Goal: Check status: Check status

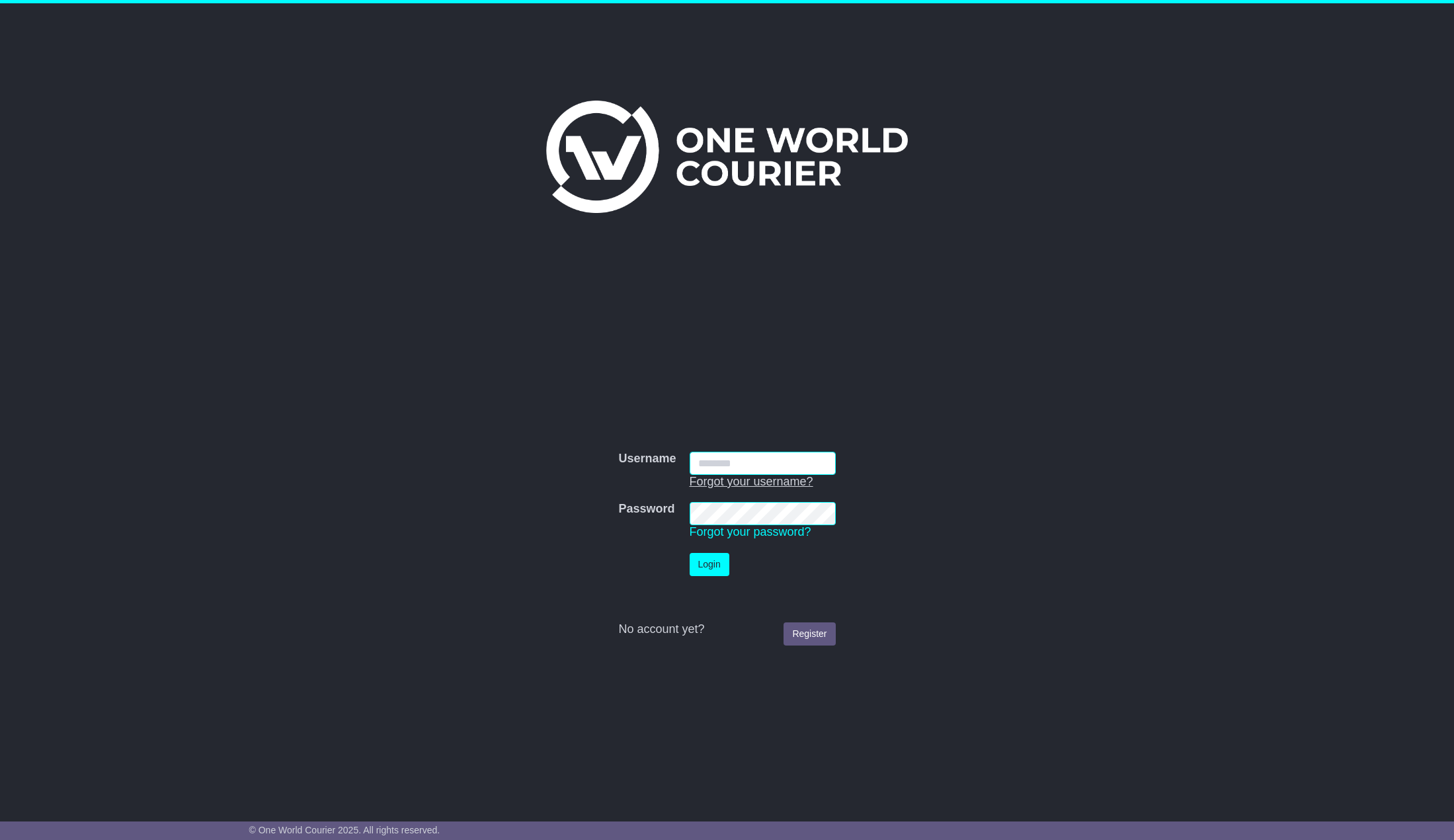
type input "******"
click at [731, 565] on td "Login" at bounding box center [762, 564] width 160 height 36
click at [726, 565] on button "Login" at bounding box center [709, 564] width 40 height 23
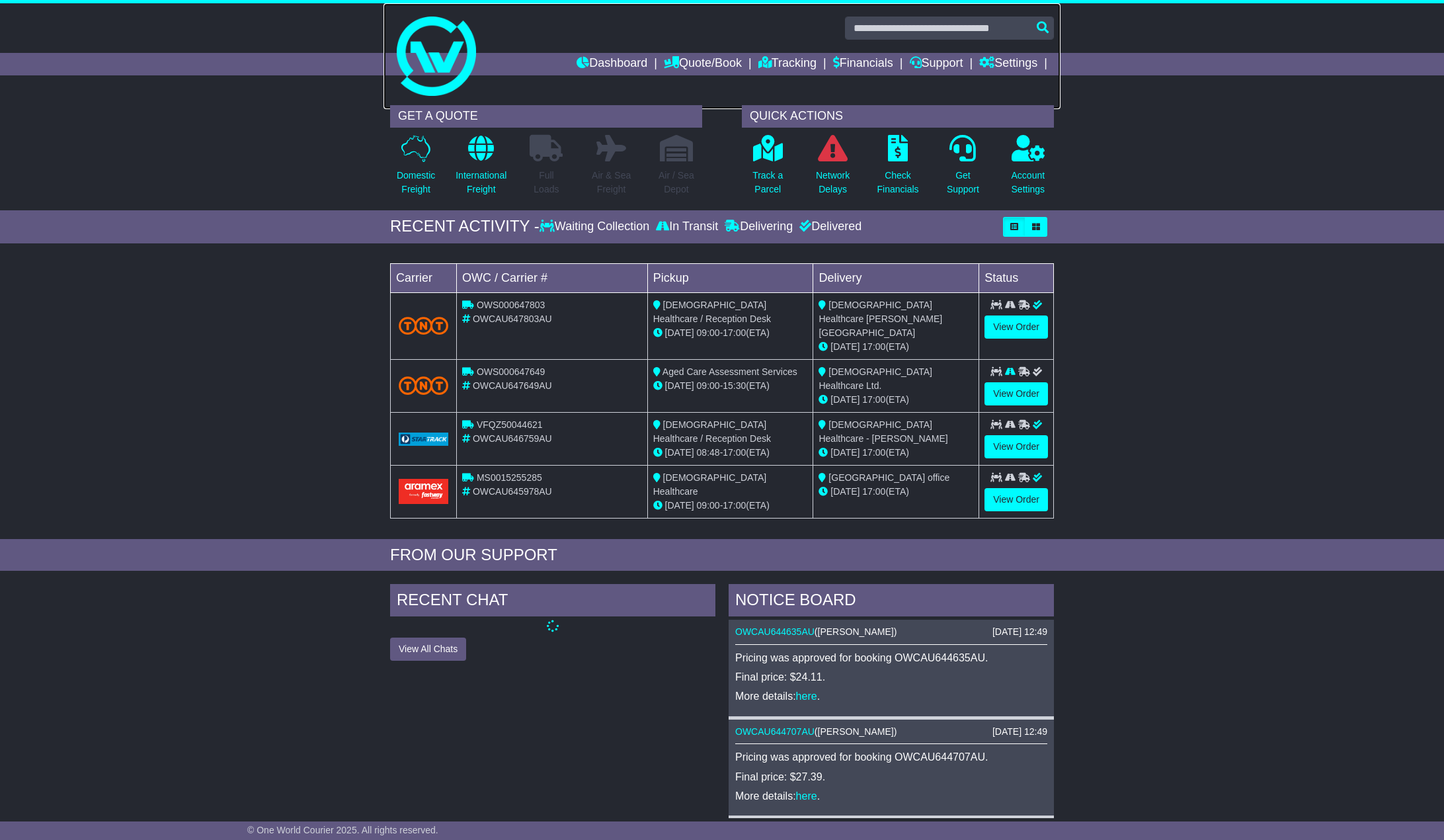
click at [967, 14] on link at bounding box center [722, 56] width 677 height 106
drag, startPoint x: 0, startPoint y: 0, endPoint x: 964, endPoint y: 25, distance: 964.3
click at [964, 25] on input "text" at bounding box center [949, 28] width 209 height 23
paste input "**********"
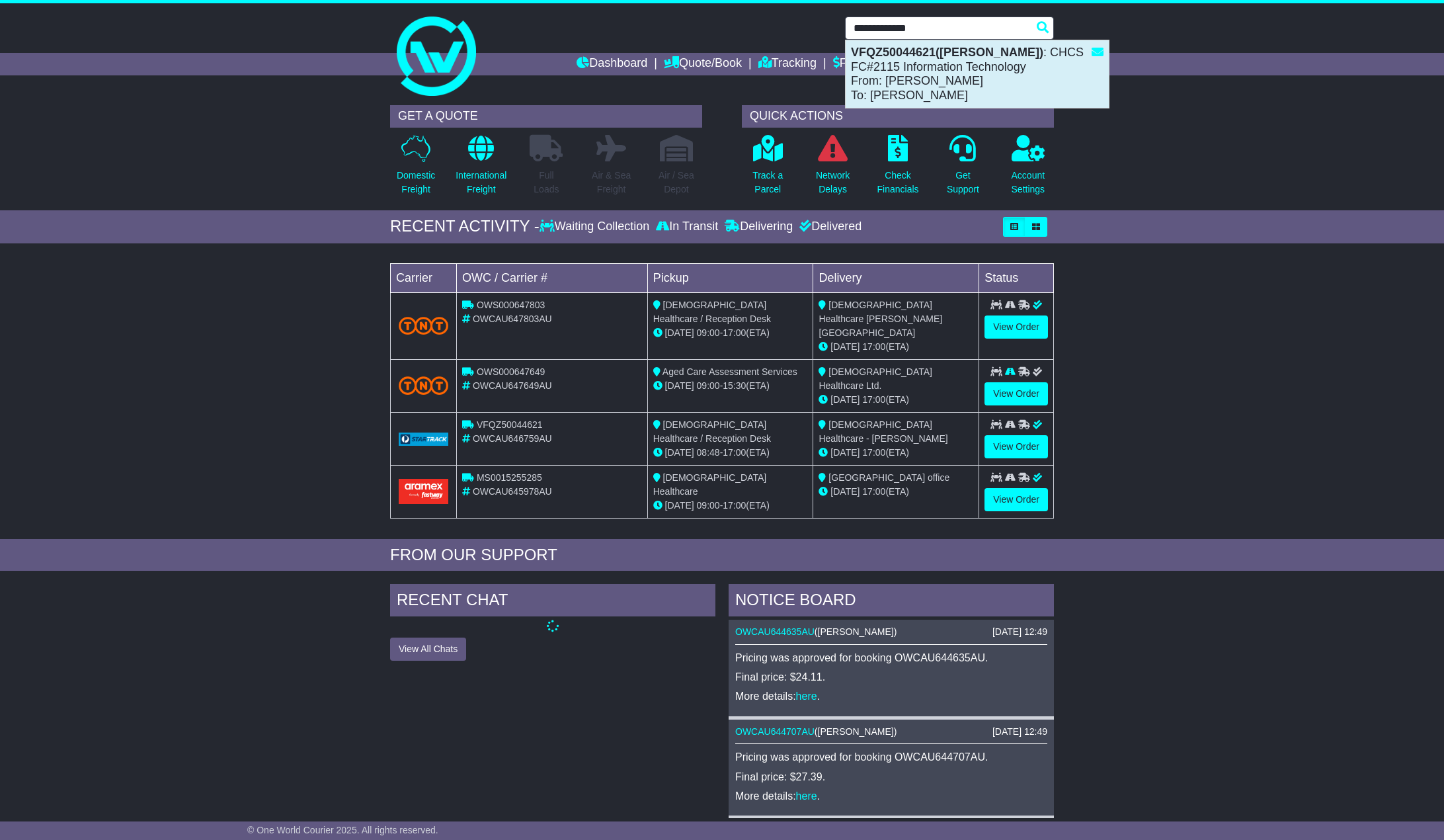
click at [946, 55] on strong "VFQZ50044621([PERSON_NAME])" at bounding box center [947, 52] width 193 height 13
type input "**********"
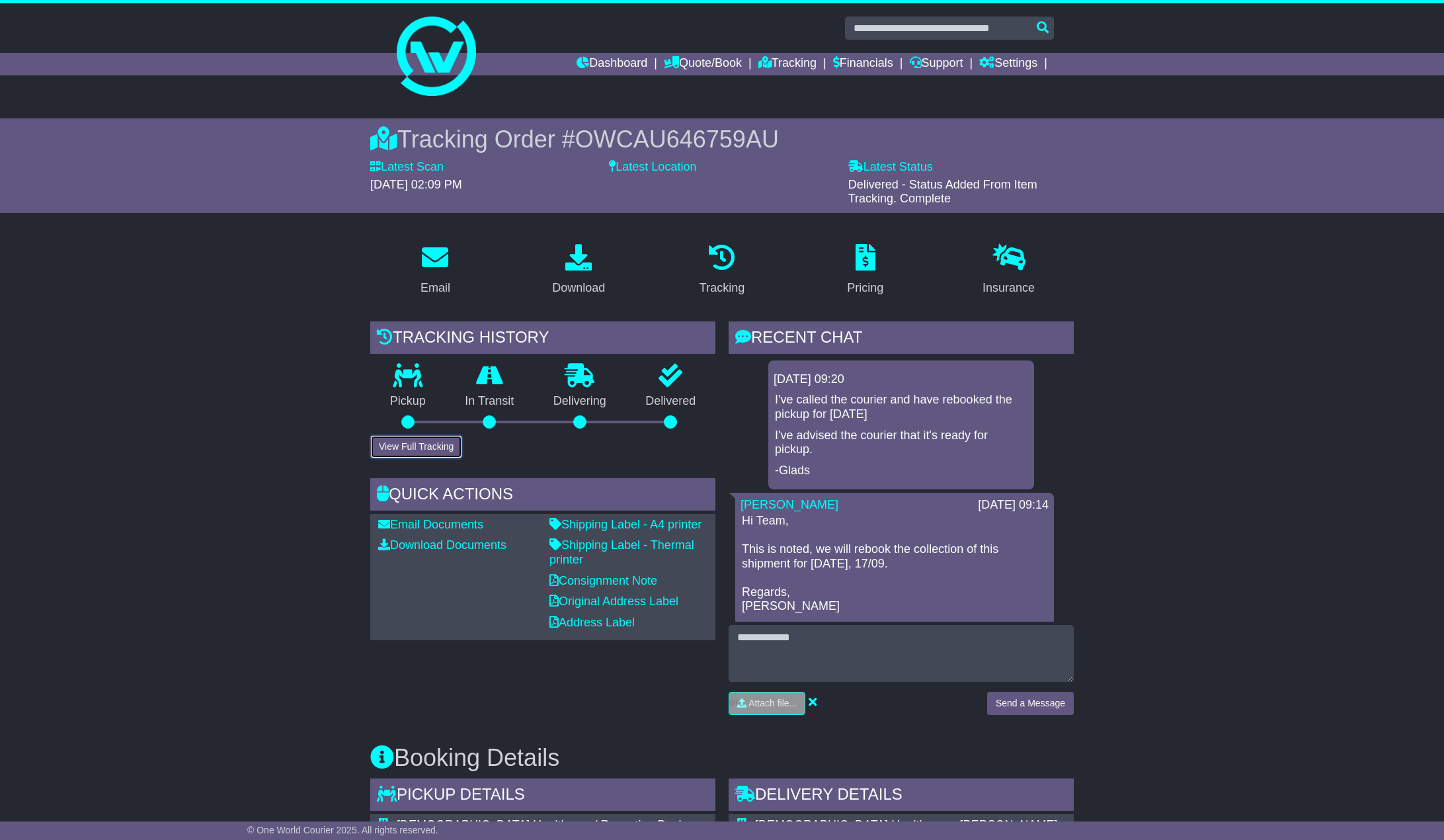
click at [449, 449] on button "View Full Tracking" at bounding box center [415, 447] width 92 height 23
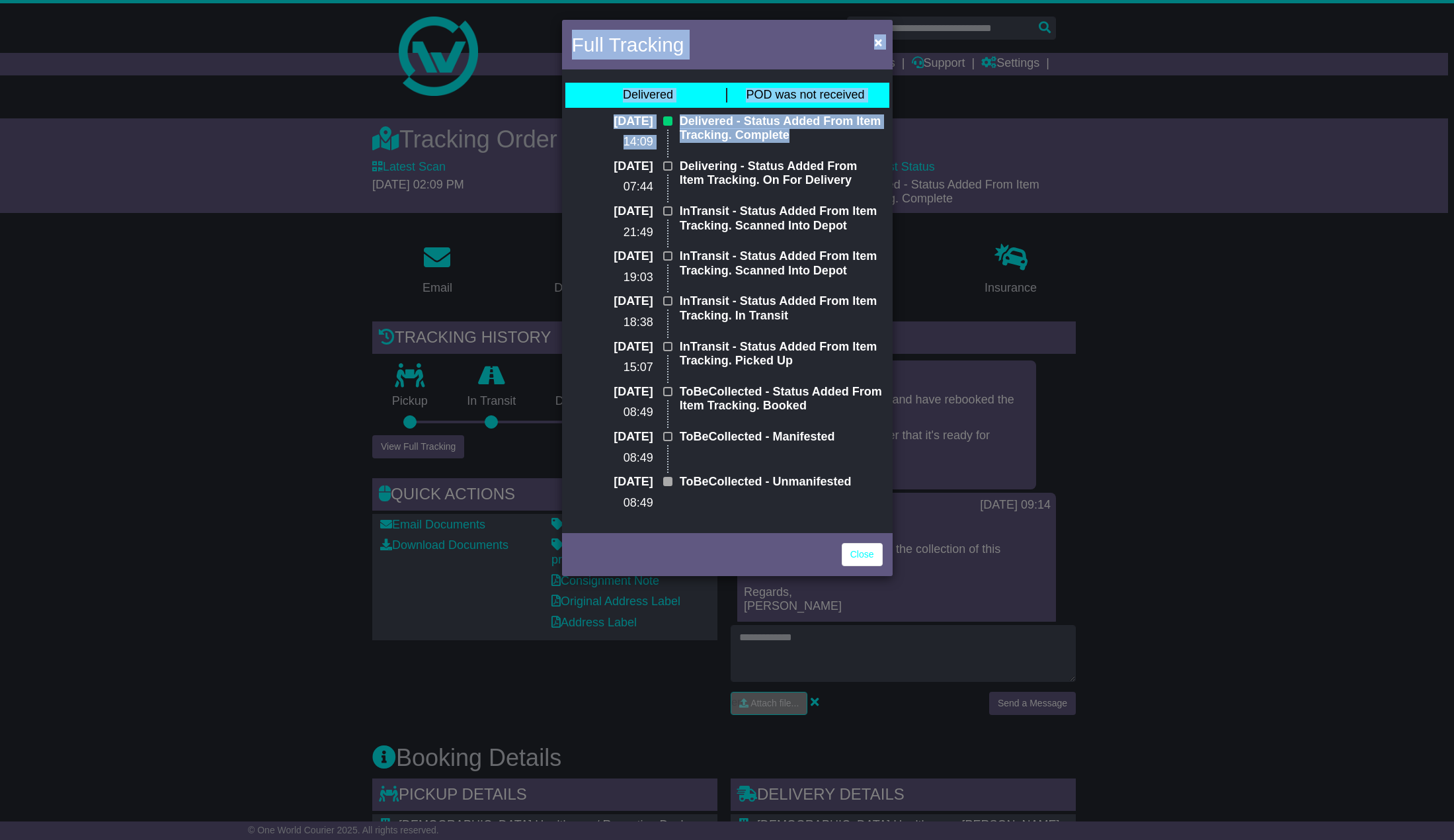
drag, startPoint x: 789, startPoint y: 139, endPoint x: 551, endPoint y: 70, distance: 247.8
click at [551, 70] on div "Full Tracking × Delivered POD was not received [DATE] 14:09 Delivered - Status …" at bounding box center [727, 420] width 1454 height 840
click at [676, 118] on div "Delivered - Status Added From Item Tracking. Complete" at bounding box center [780, 137] width 216 height 45
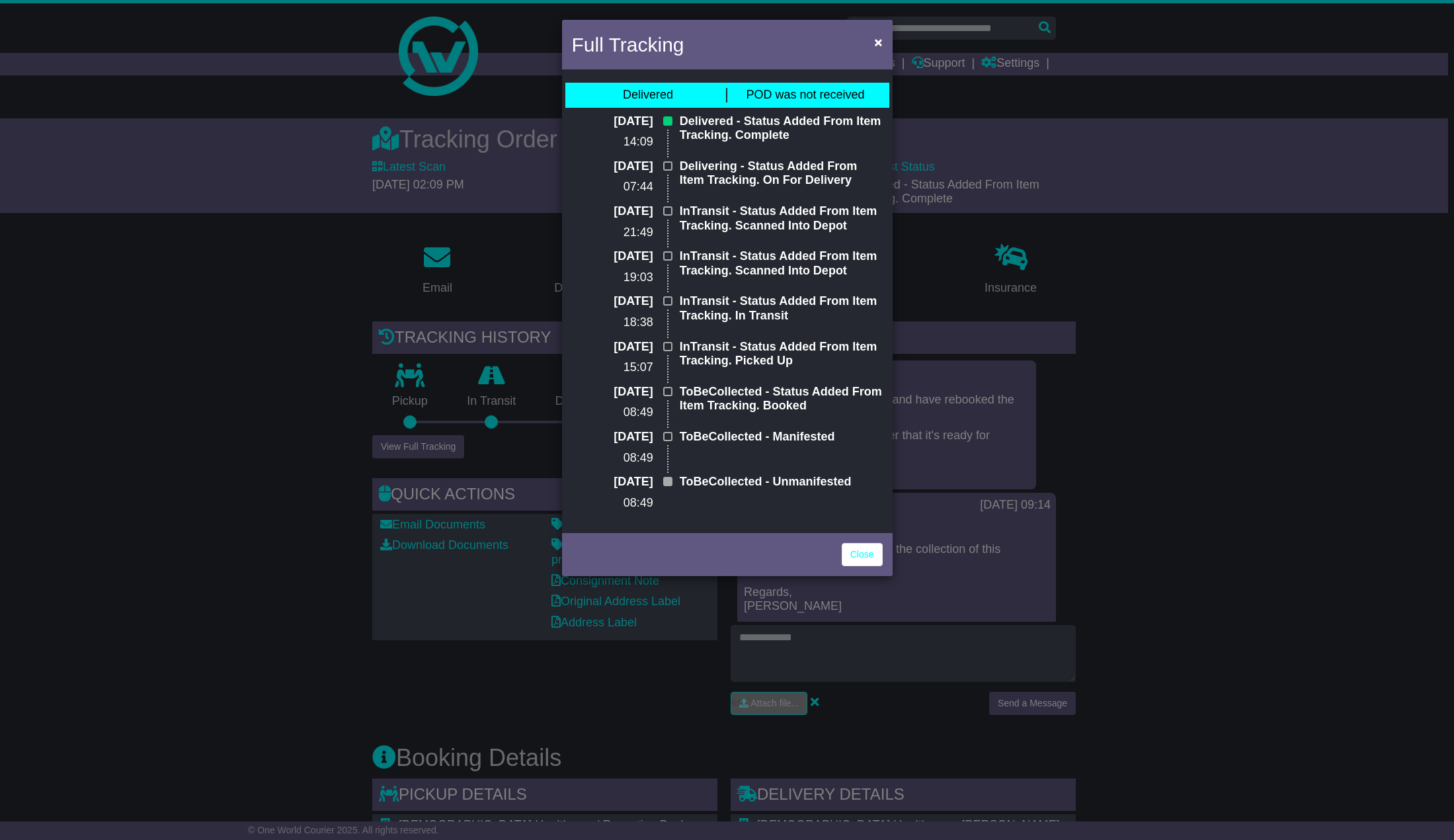
drag, startPoint x: 643, startPoint y: 97, endPoint x: 623, endPoint y: 97, distance: 20.0
click at [623, 97] on div "Delivered POD was not received 18 Sep 2025 14:09 Delivered - Status Added From …" at bounding box center [727, 301] width 331 height 457
copy div "Delivered POD was not received 18 Sep 2025 14:09 Delivered - Status Added From …"
